Goal: Check status: Check status

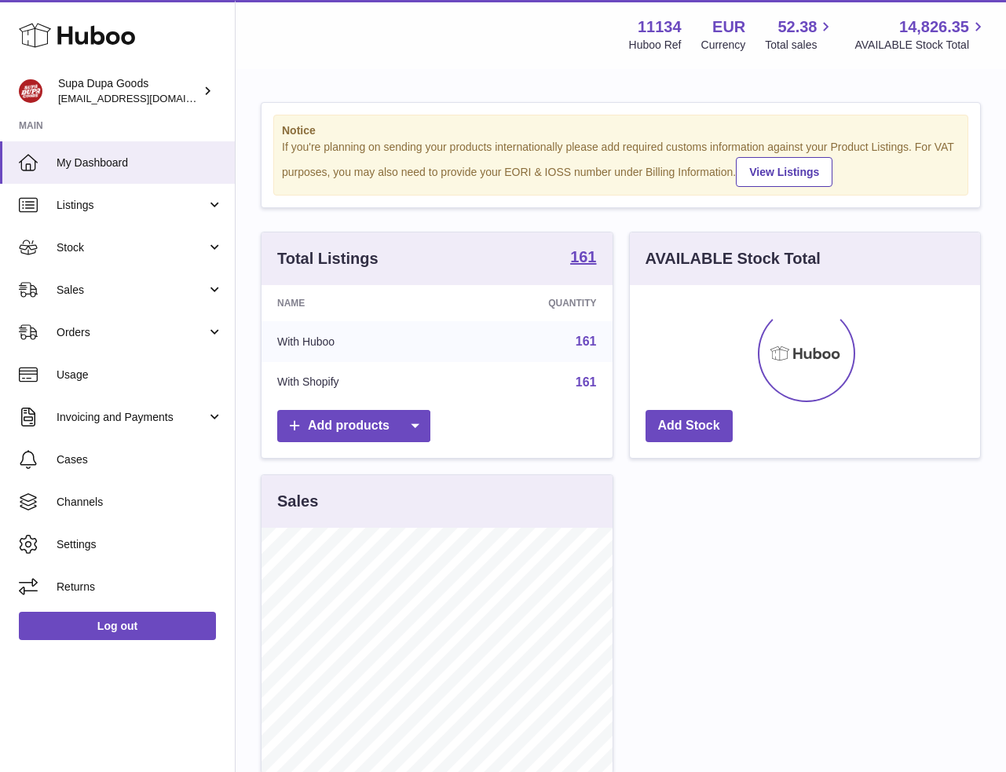
scroll to position [245, 350]
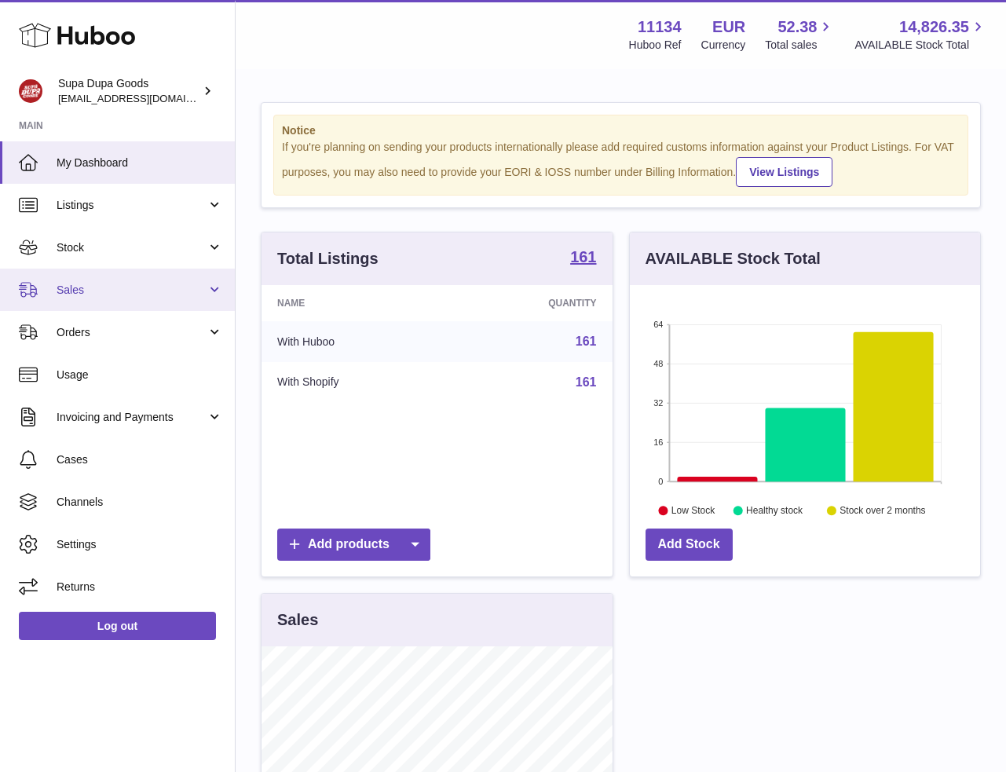
click at [101, 289] on span "Sales" at bounding box center [132, 290] width 150 height 15
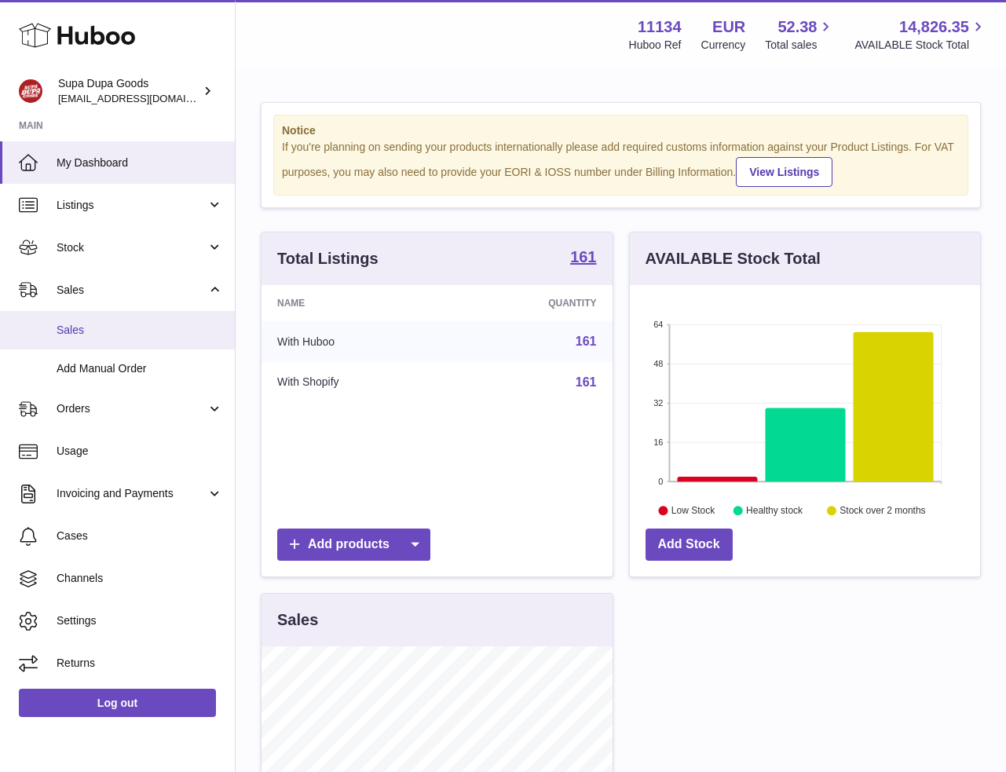
click at [105, 324] on span "Sales" at bounding box center [140, 330] width 166 height 15
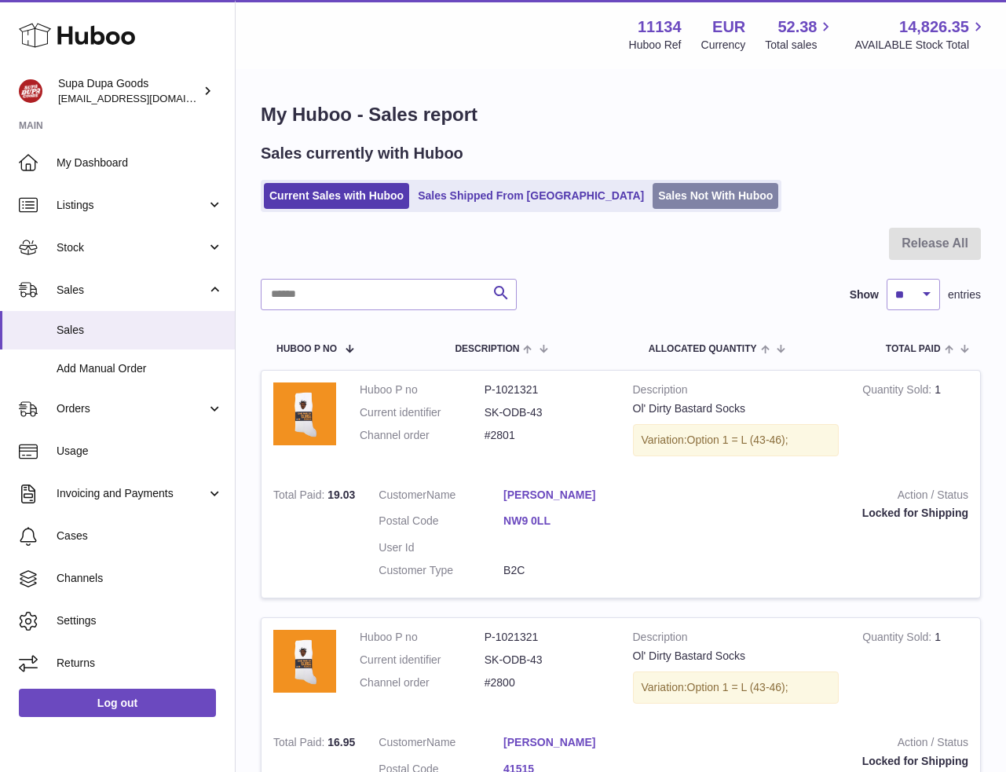
click at [653, 193] on link "Sales Not With Huboo" at bounding box center [716, 196] width 126 height 26
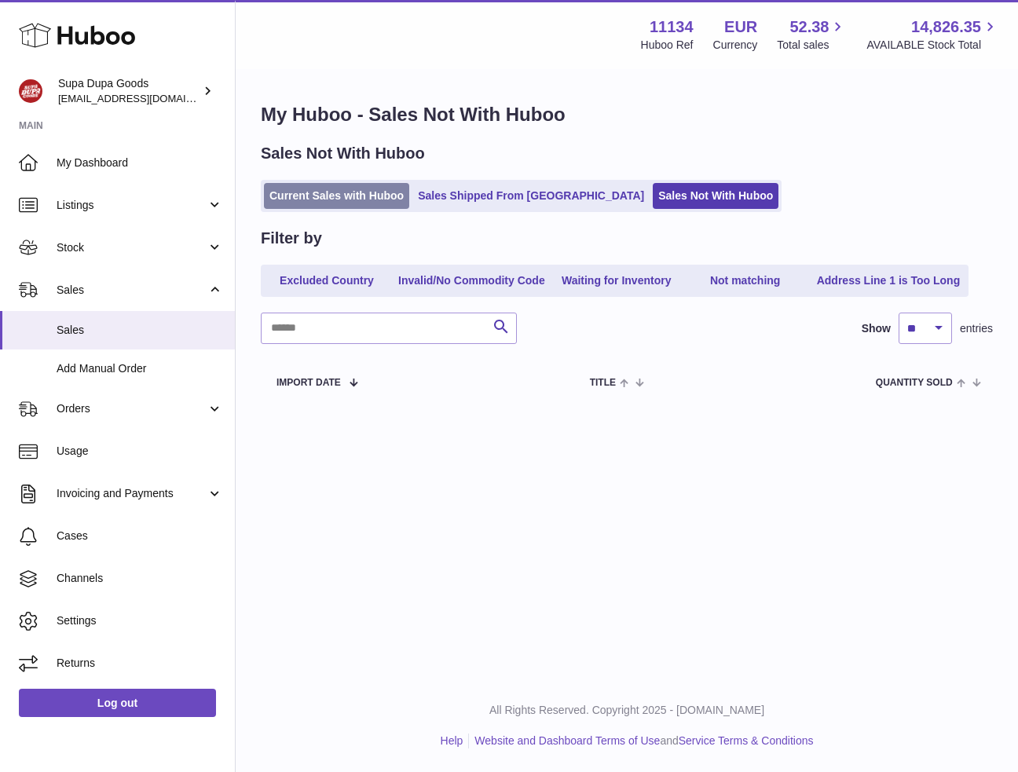
click at [372, 201] on link "Current Sales with Huboo" at bounding box center [336, 196] width 145 height 26
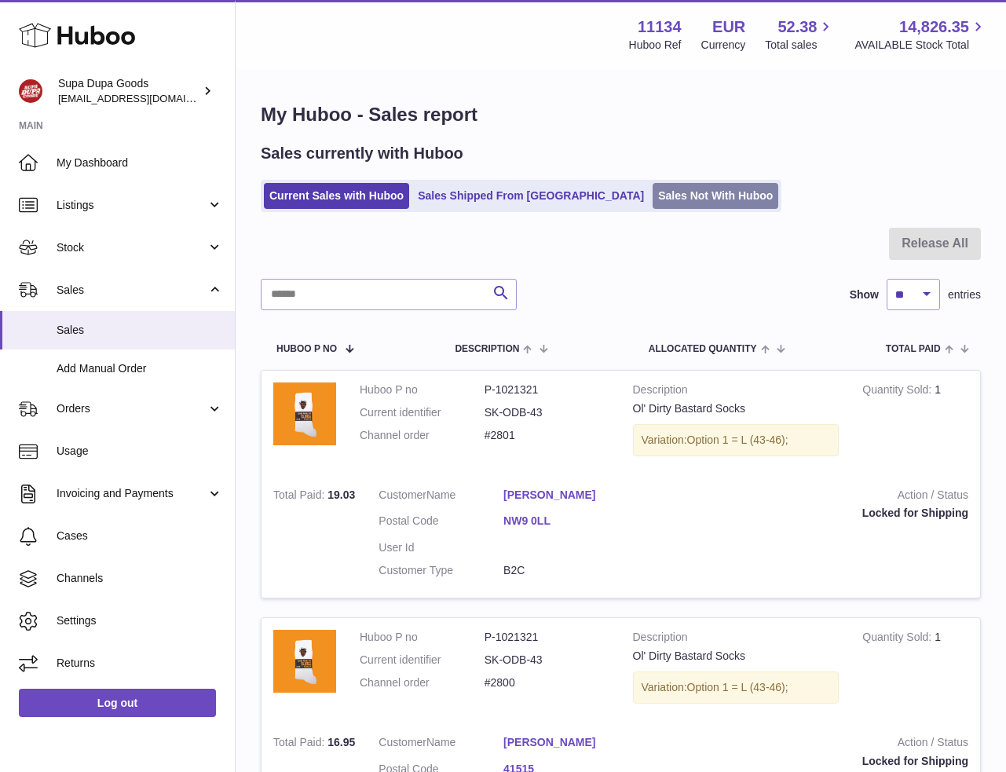
click at [691, 198] on link "Sales Not With Huboo" at bounding box center [716, 196] width 126 height 26
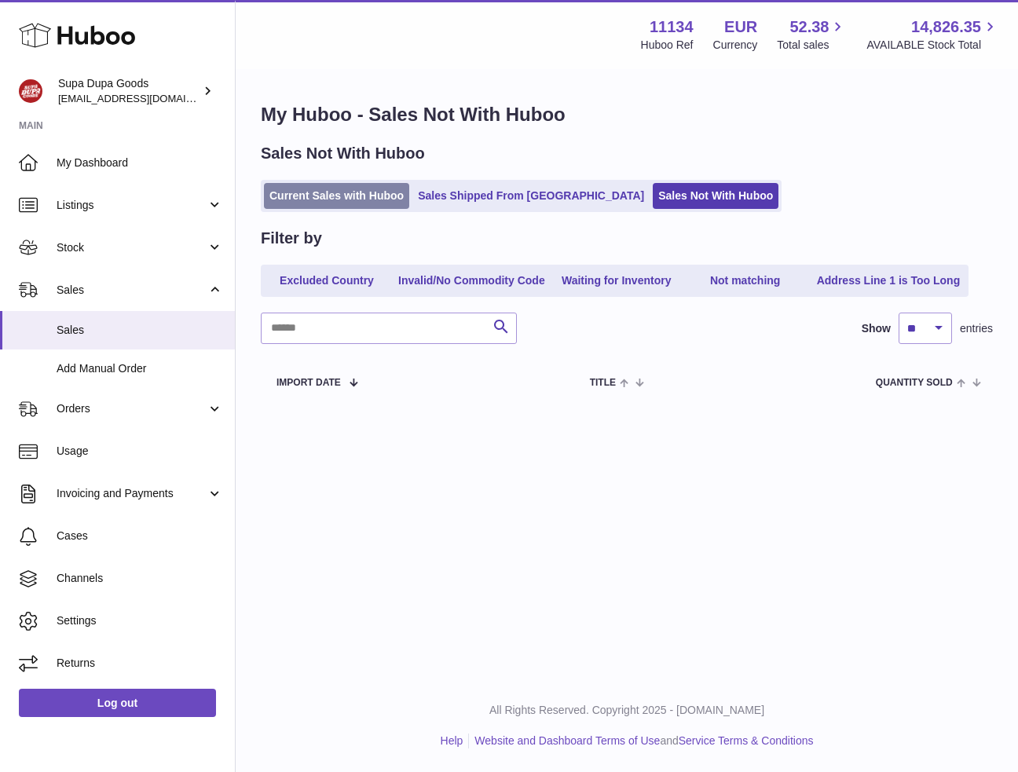
click at [392, 192] on link "Current Sales with Huboo" at bounding box center [336, 196] width 145 height 26
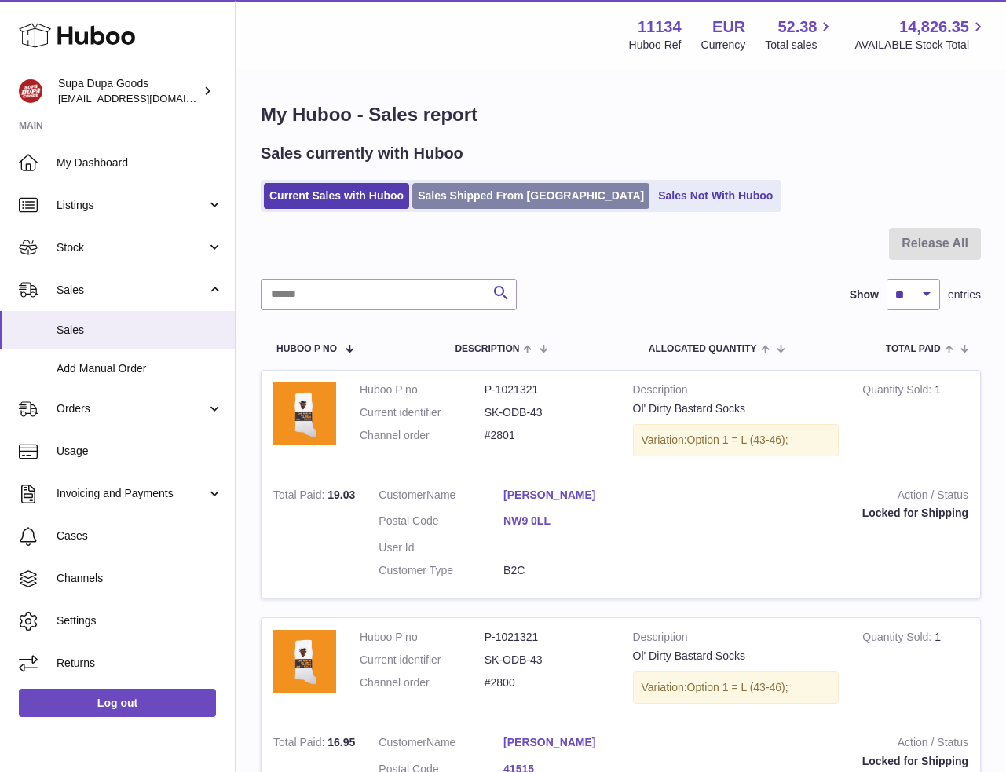
click at [528, 203] on link "Sales Shipped From [GEOGRAPHIC_DATA]" at bounding box center [530, 196] width 237 height 26
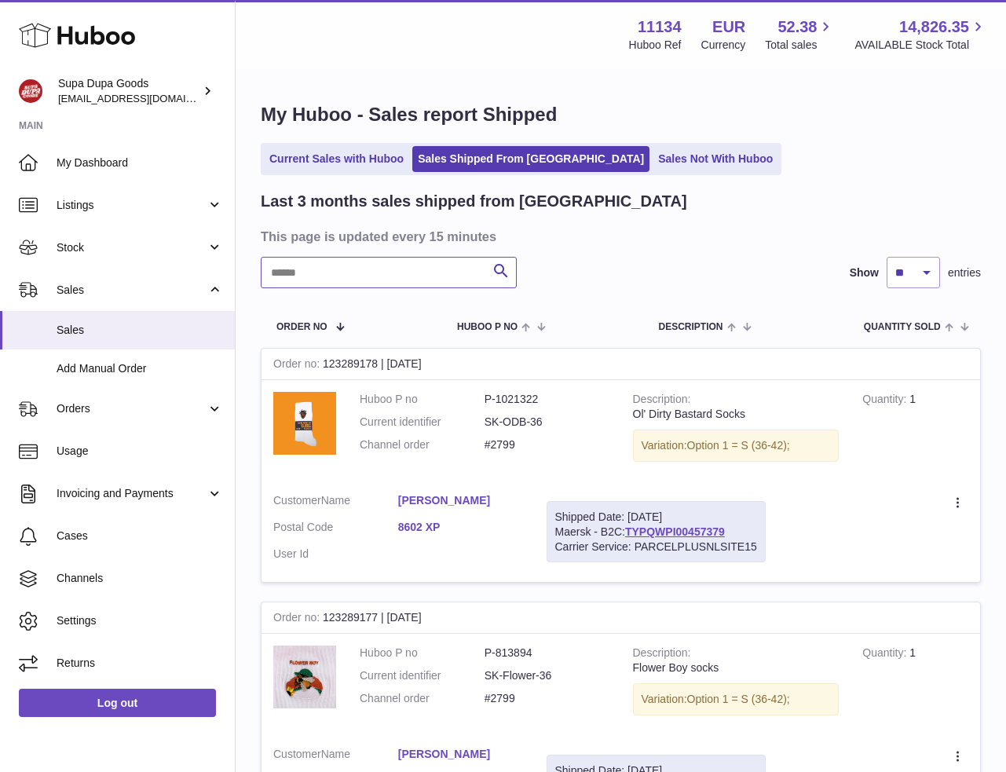
click at [357, 280] on input "text" at bounding box center [389, 272] width 256 height 31
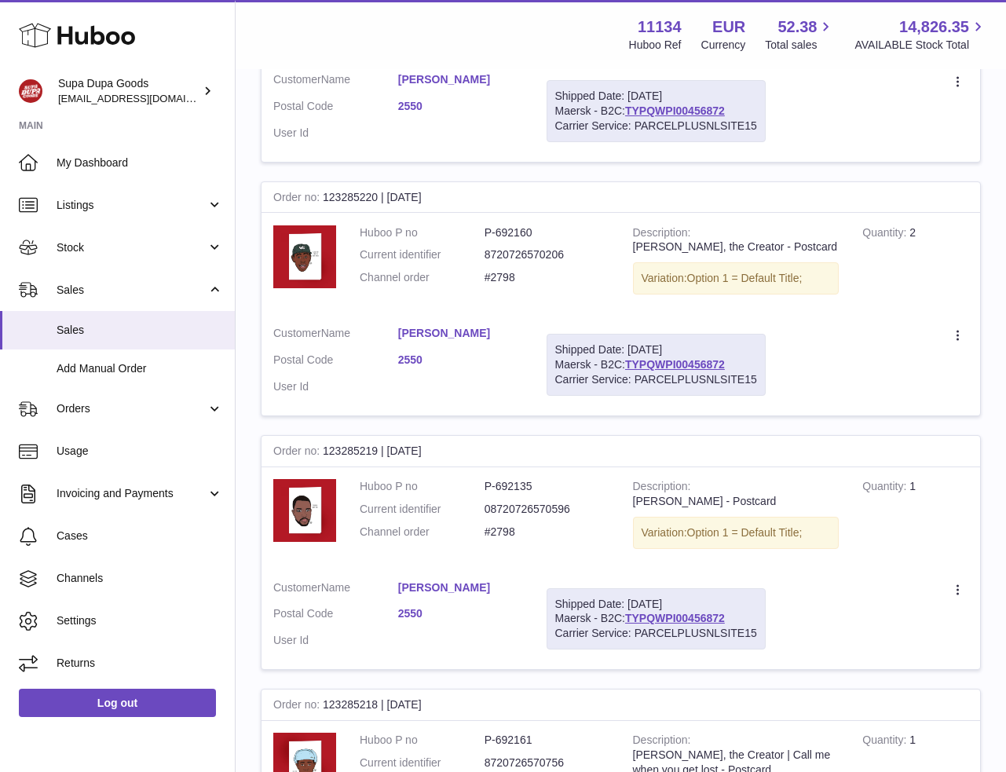
scroll to position [2294, 0]
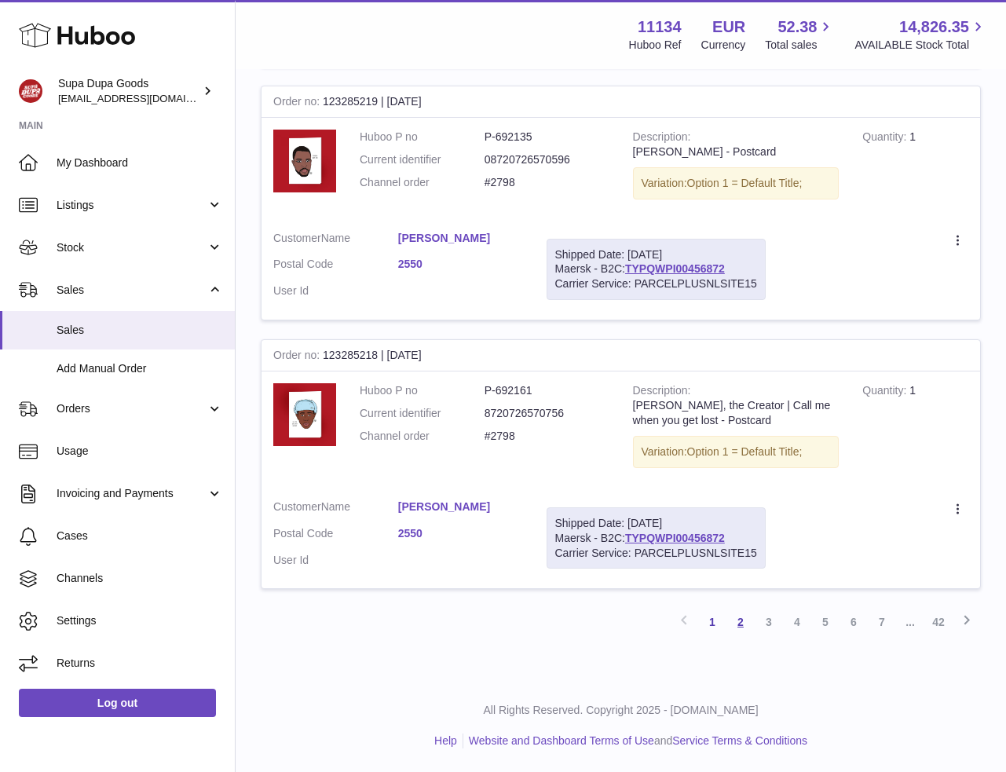
click at [740, 621] on link "2" at bounding box center [740, 622] width 28 height 28
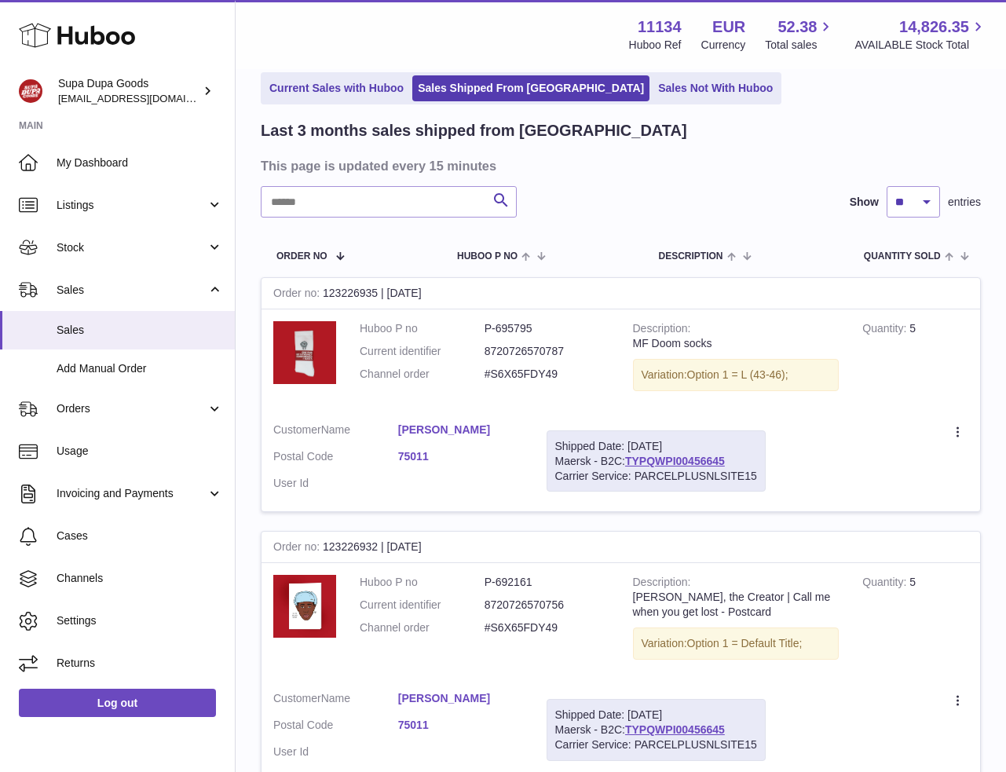
scroll to position [270, 0]
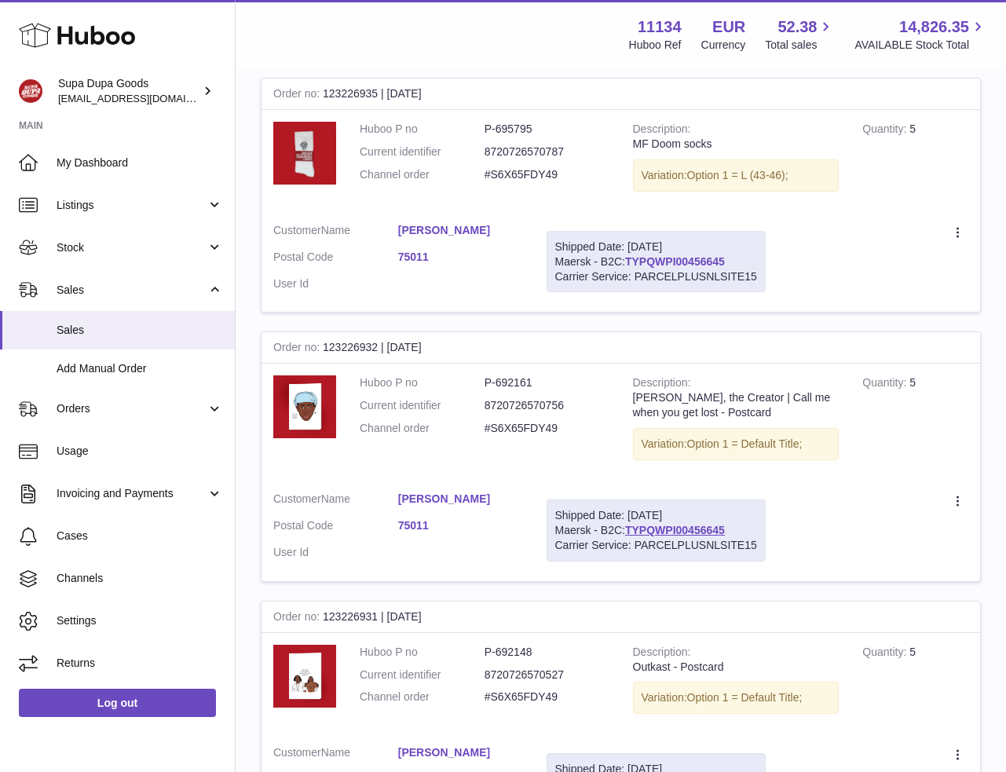
click at [684, 261] on link "TYPQWPI00456645" at bounding box center [675, 261] width 100 height 13
click at [108, 459] on link "Usage" at bounding box center [117, 451] width 235 height 42
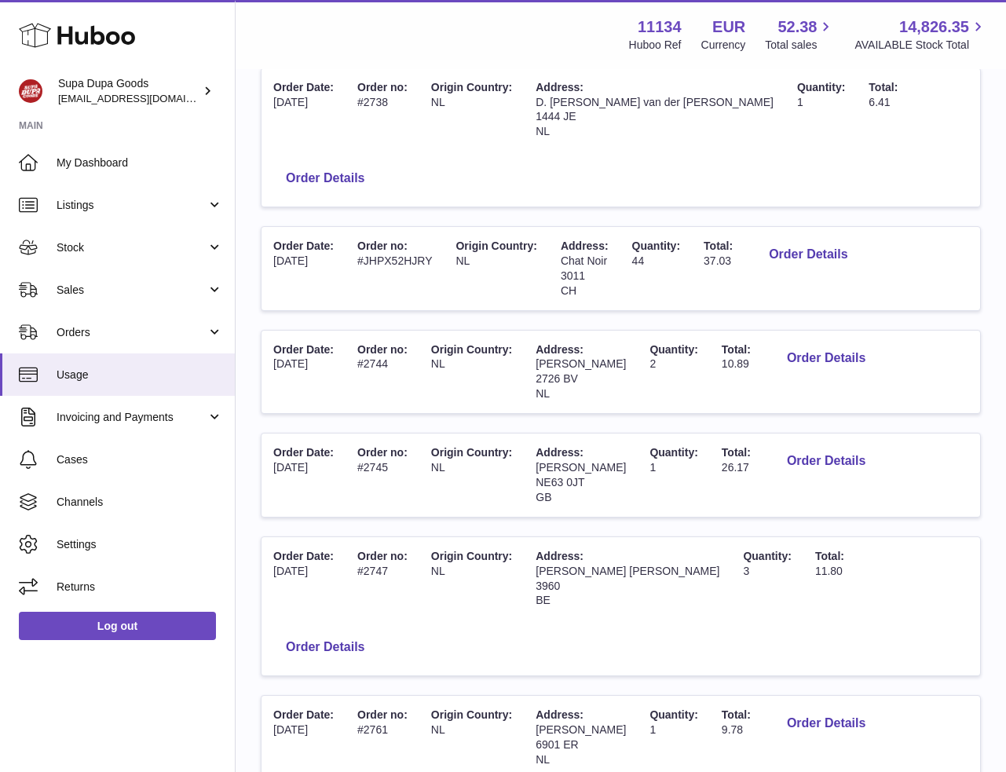
scroll to position [743, 0]
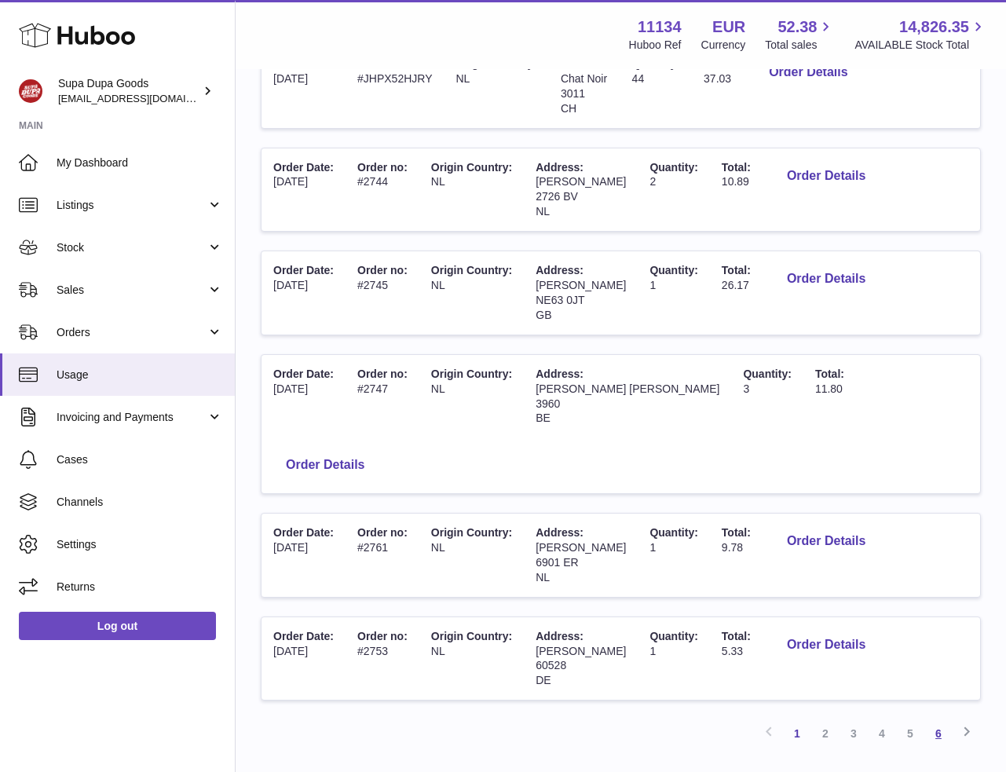
click at [943, 719] on link "6" at bounding box center [938, 733] width 28 height 28
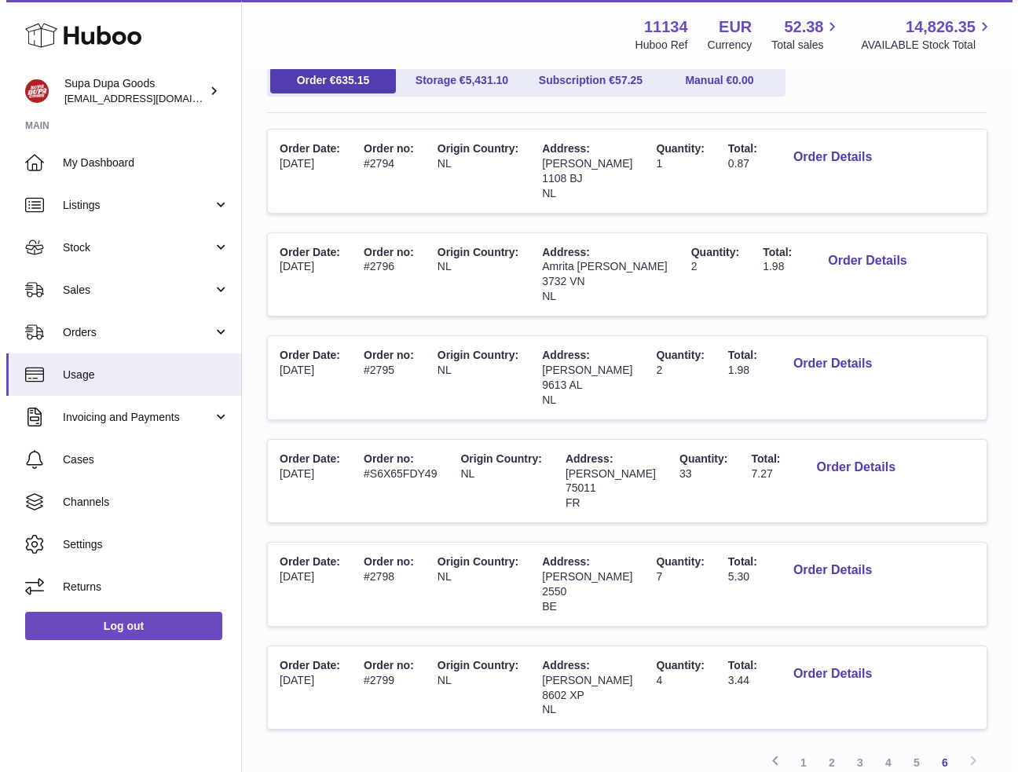
scroll to position [179, 0]
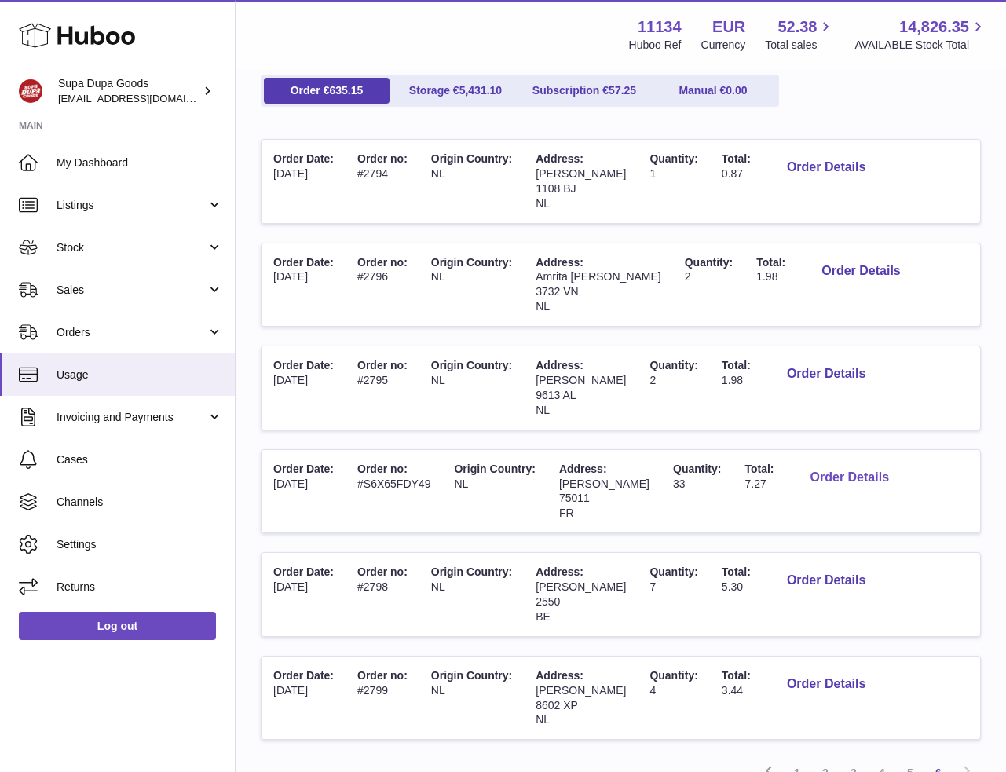
click at [894, 478] on button "Order Details" at bounding box center [850, 478] width 104 height 32
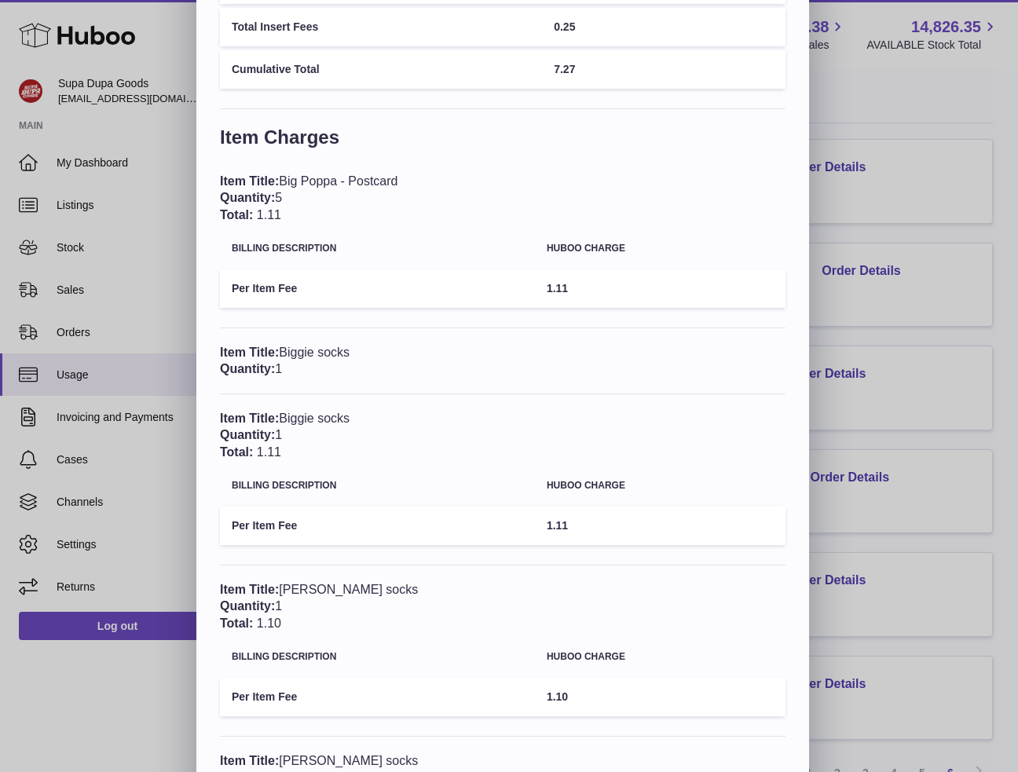
scroll to position [0, 0]
